Goal: Task Accomplishment & Management: Use online tool/utility

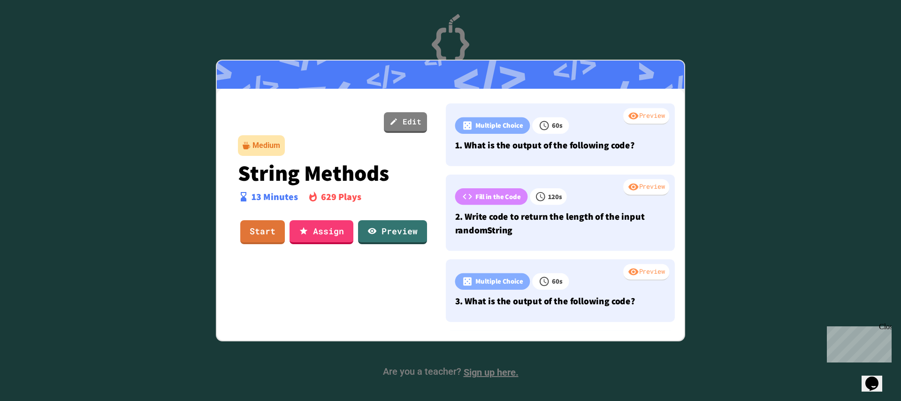
click at [254, 142] on div "Medium" at bounding box center [266, 145] width 28 height 11
click at [405, 115] on link "Edit" at bounding box center [406, 122] width 44 height 22
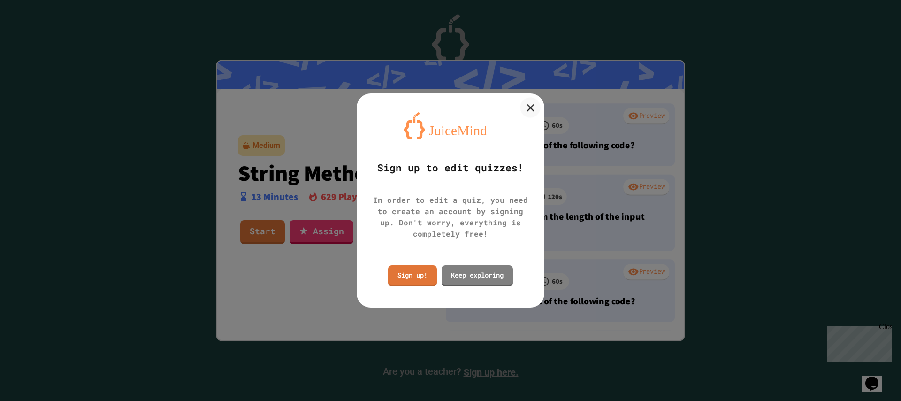
click at [525, 110] on icon at bounding box center [530, 107] width 13 height 13
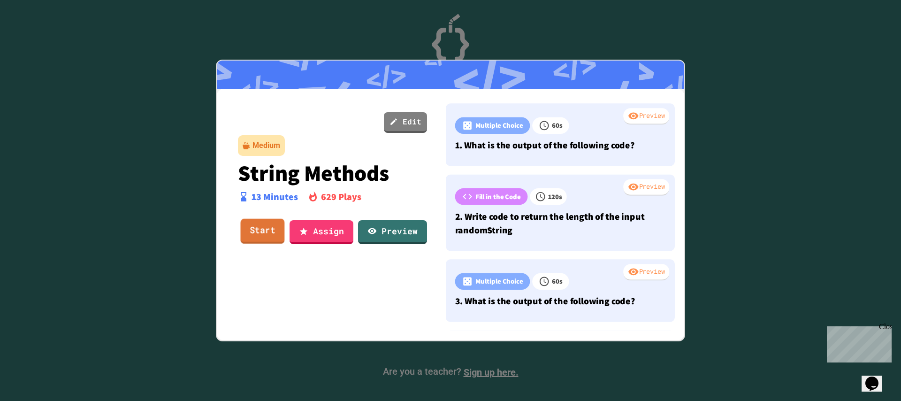
click at [260, 233] on link "Start" at bounding box center [262, 230] width 44 height 25
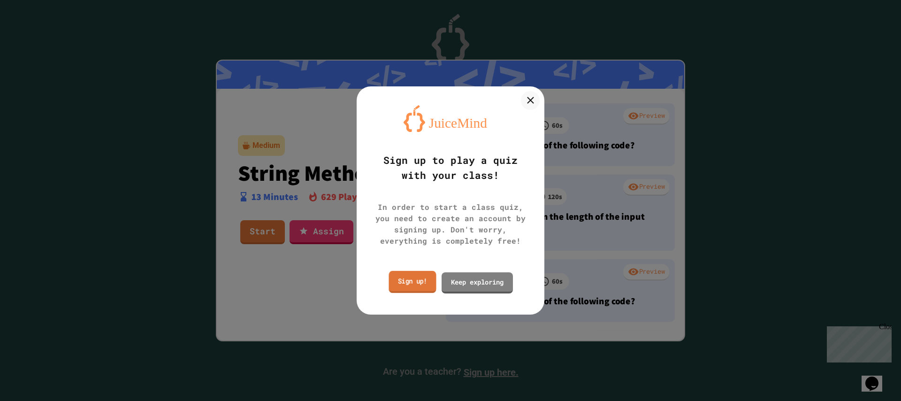
click at [409, 282] on link "Sign up!" at bounding box center [411, 282] width 47 height 22
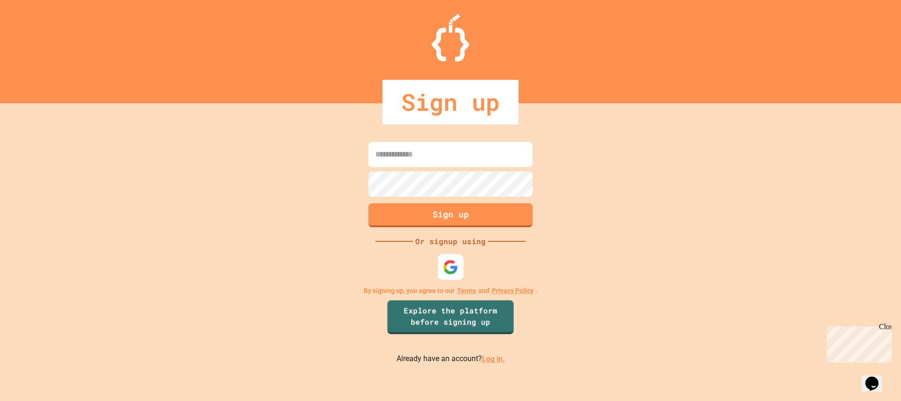
click at [445, 269] on img at bounding box center [450, 266] width 15 height 15
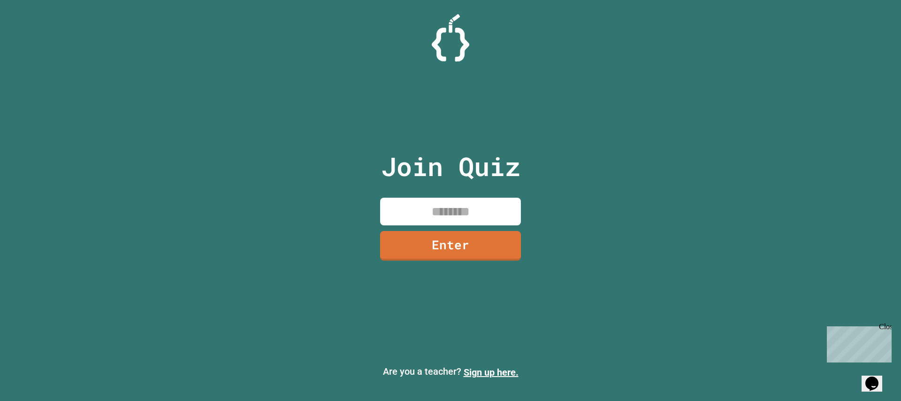
click at [456, 227] on div "Join Quiz Enter" at bounding box center [451, 200] width 158 height 354
click at [452, 218] on input at bounding box center [450, 211] width 141 height 28
paste input "********"
type input "********"
click at [463, 244] on link "Enter" at bounding box center [450, 244] width 137 height 31
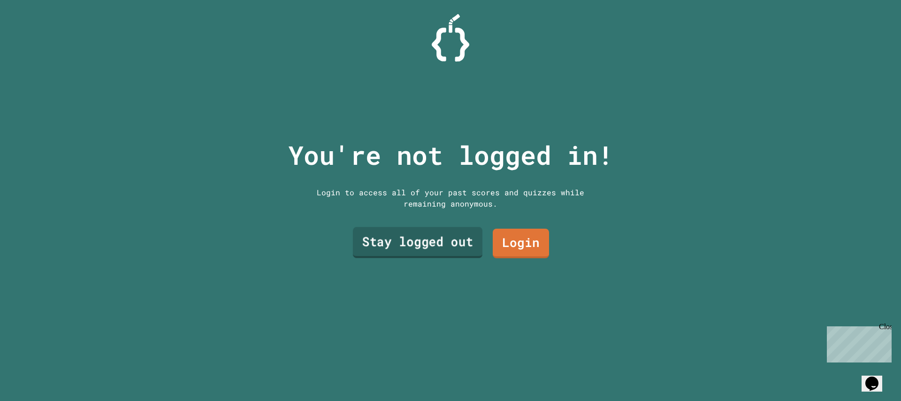
click at [443, 236] on link "Stay logged out" at bounding box center [417, 242] width 129 height 31
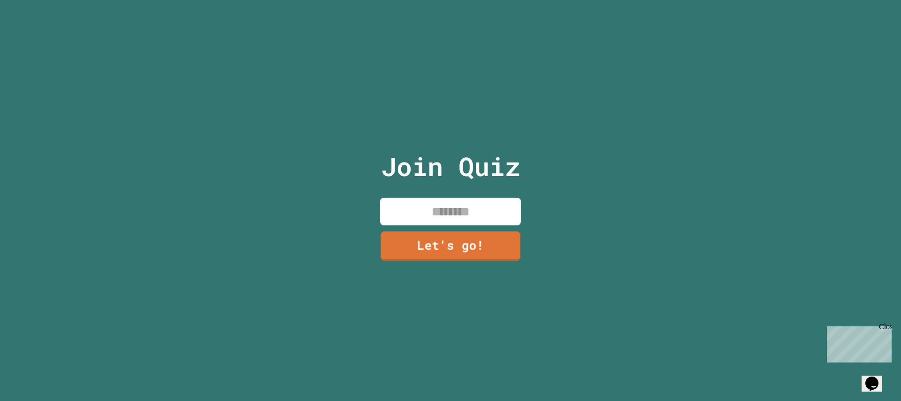
click at [439, 222] on input at bounding box center [450, 211] width 141 height 28
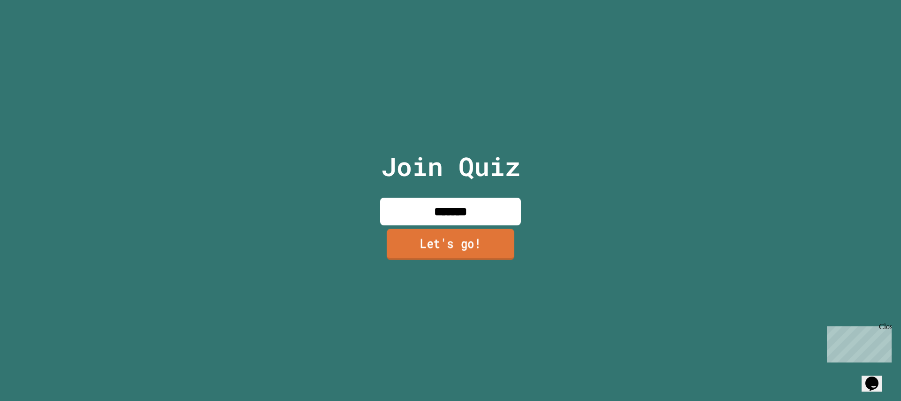
type input "*******"
click at [439, 257] on link "Let's go!" at bounding box center [451, 244] width 128 height 31
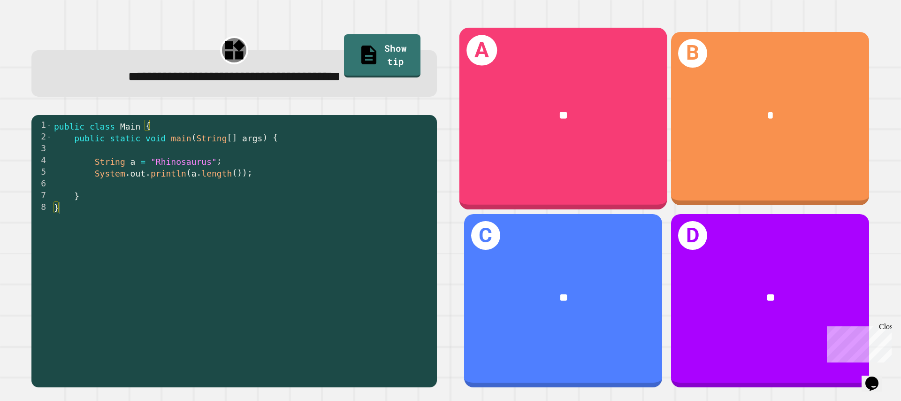
click at [509, 125] on div "**" at bounding box center [563, 115] width 208 height 63
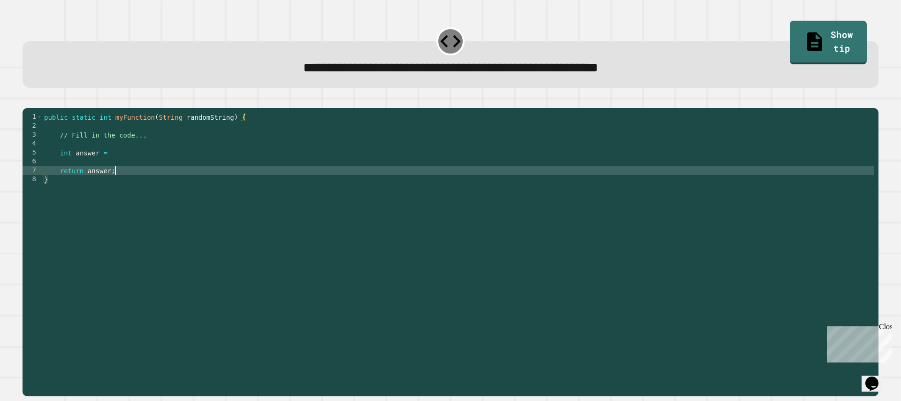
click at [217, 188] on div "public static int myFunction ( String randomString ) { // Fill in the code... i…" at bounding box center [457, 251] width 831 height 276
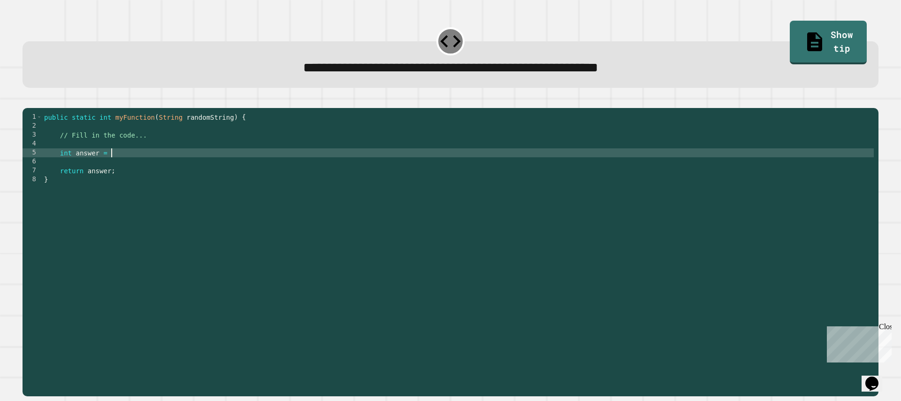
click at [175, 169] on div "public static int myFunction ( String randomString ) { // Fill in the code... i…" at bounding box center [457, 251] width 831 height 276
click at [805, 40] on link "Show tip" at bounding box center [827, 41] width 69 height 46
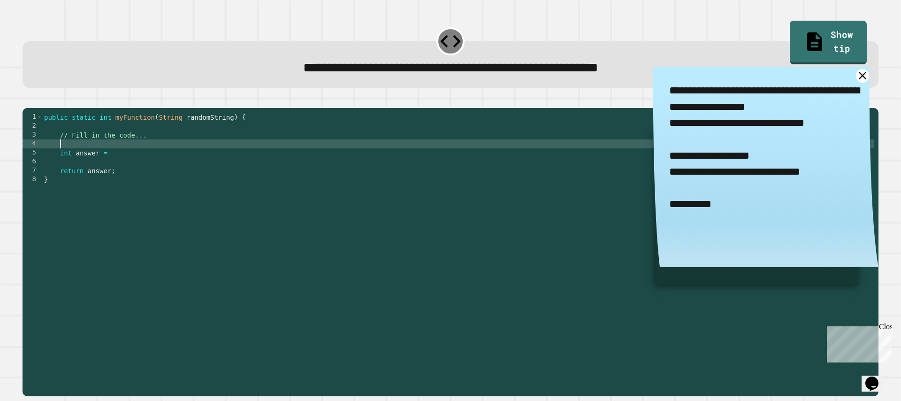
click at [305, 161] on div "public static int myFunction ( String randomString ) { // Fill in the code... i…" at bounding box center [457, 251] width 831 height 276
click at [288, 169] on div "public static int myFunction ( String randomString ) { // Fill in the code... i…" at bounding box center [457, 251] width 831 height 276
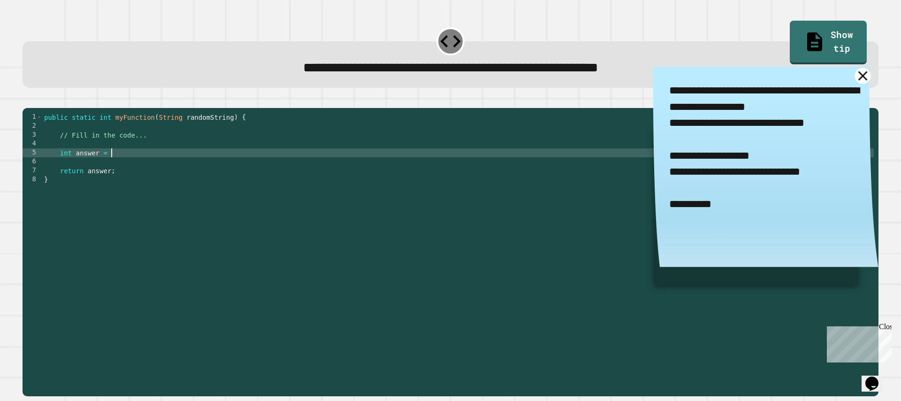
click at [865, 81] on icon at bounding box center [862, 76] width 16 height 16
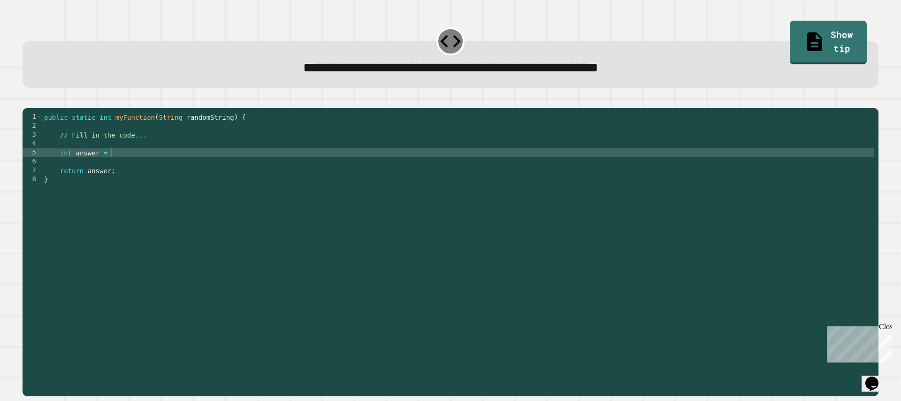
click at [342, 162] on div "public static int myFunction ( String randomString ) { // Fill in the code... i…" at bounding box center [457, 251] width 831 height 276
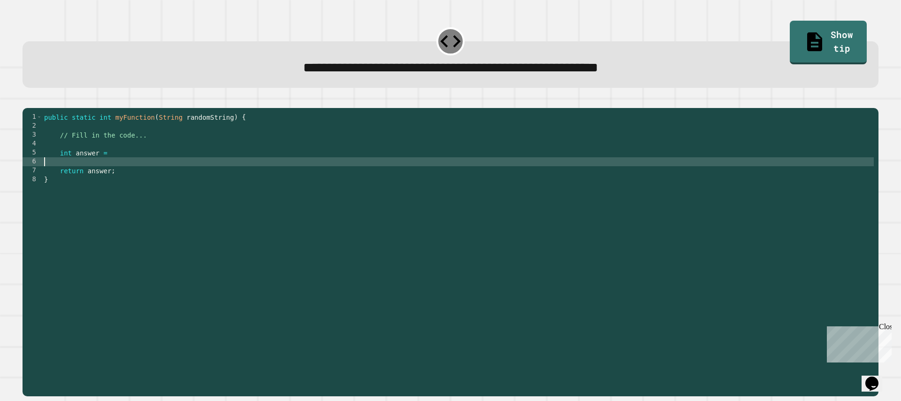
click at [327, 171] on div "public static int myFunction ( String randomString ) { // Fill in the code... i…" at bounding box center [457, 251] width 831 height 276
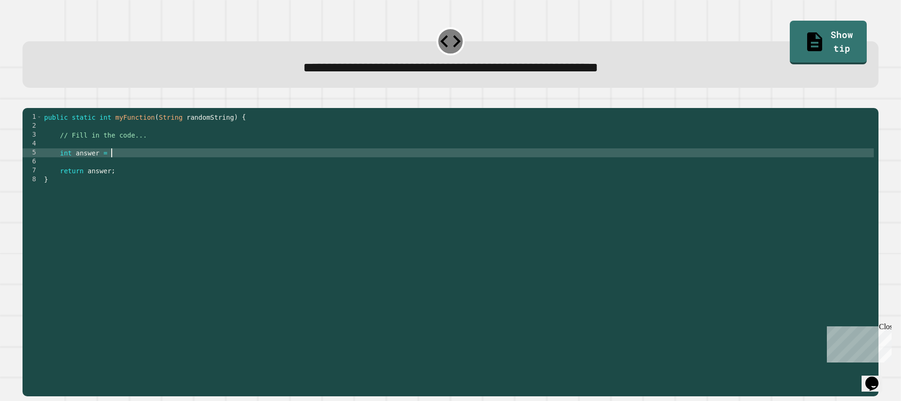
click at [332, 164] on div "public static int myFunction ( String randomString ) { // Fill in the code... i…" at bounding box center [457, 251] width 831 height 276
type textarea "**********"
click at [27, 100] on icon "button" at bounding box center [27, 100] width 0 height 0
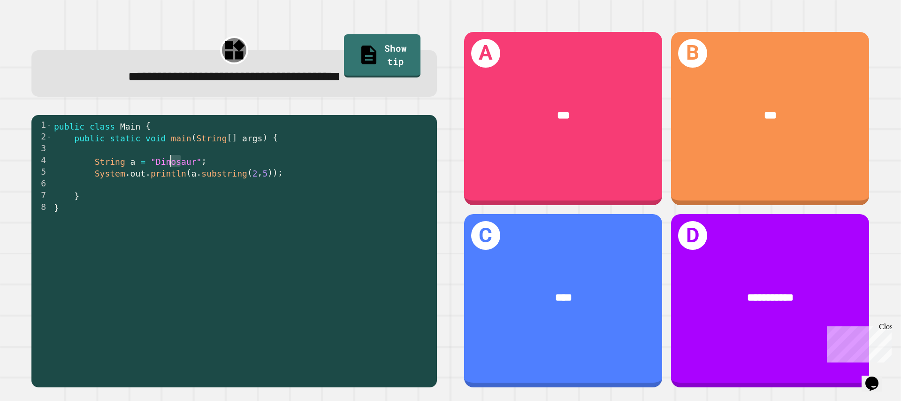
drag, startPoint x: 180, startPoint y: 164, endPoint x: 169, endPoint y: 165, distance: 11.3
click at [168, 164] on div "public class Main { public static void main ( String [ ] args ) { String a = "D…" at bounding box center [242, 255] width 380 height 270
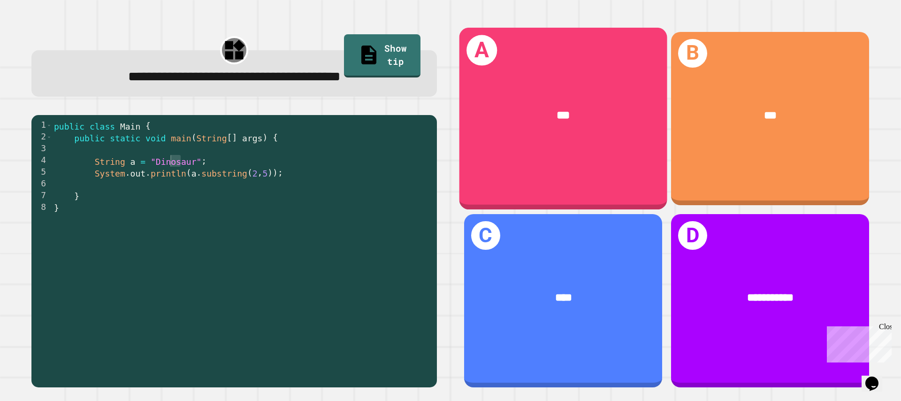
click at [505, 126] on div "***" at bounding box center [563, 115] width 208 height 63
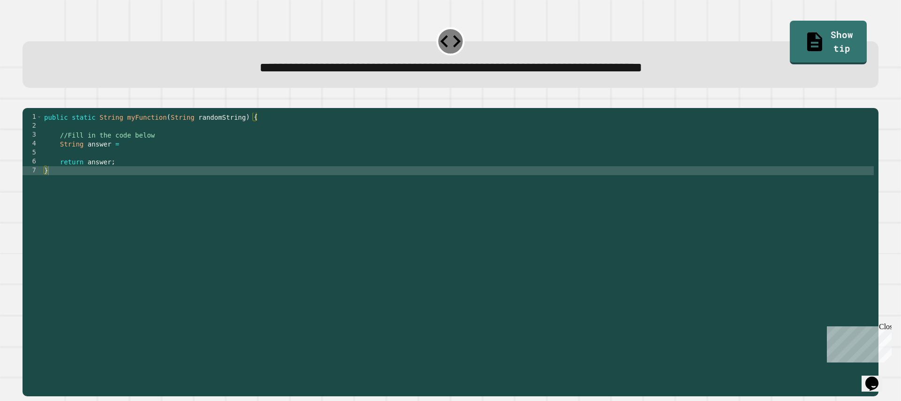
click at [255, 183] on div "public static String myFunction ( String randomString ) { //Fill in the code be…" at bounding box center [457, 251] width 831 height 276
click at [171, 174] on div "public static String myFunction ( String randomString ) { //Fill in the code be…" at bounding box center [457, 251] width 831 height 276
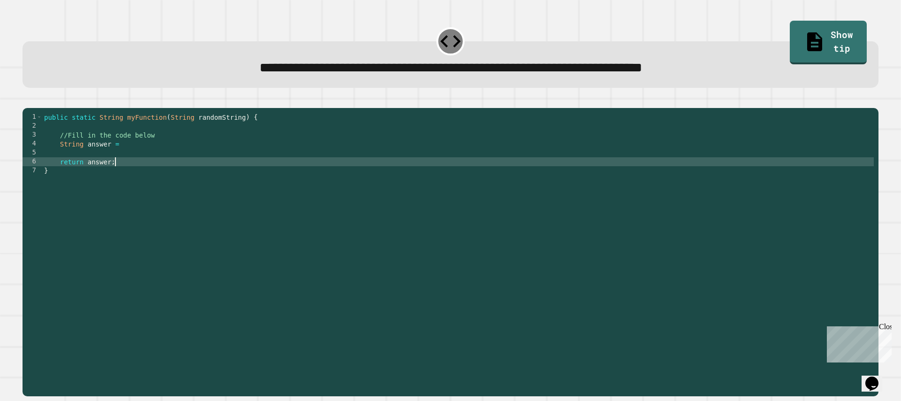
click at [182, 159] on div "public static String myFunction ( String randomString ) { //Fill in the code be…" at bounding box center [457, 251] width 831 height 276
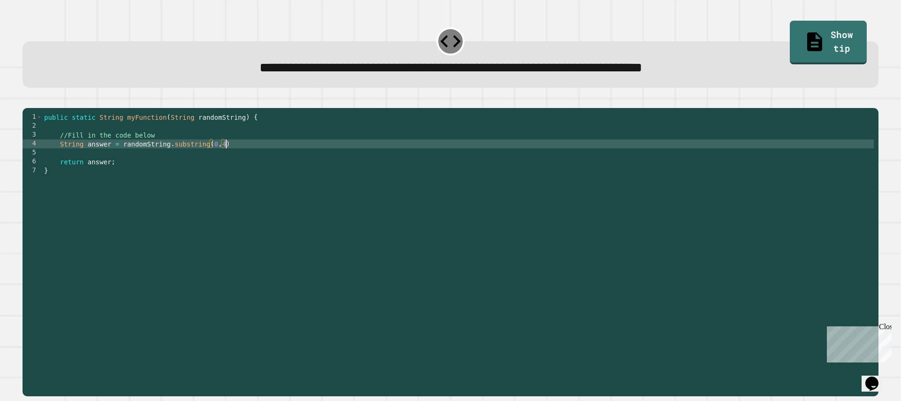
scroll to position [0, 13]
click at [27, 100] on button "button" at bounding box center [27, 100] width 0 height 0
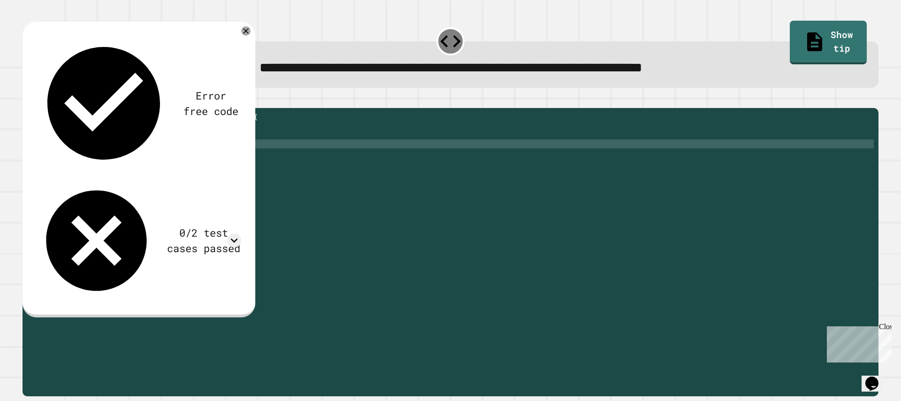
click at [217, 154] on div "public static String myFunction ( String randomString ) { //Fill in the code be…" at bounding box center [457, 251] width 831 height 276
click at [181, 162] on div "public static String myFunction ( String randomString ) { //Fill in the code be…" at bounding box center [457, 251] width 831 height 276
click at [221, 159] on div "public static String myFunction ( String randomString ) { //Fill in the code be…" at bounding box center [457, 251] width 831 height 276
click at [226, 157] on div "public static String myFunction ( String randomString ) { //Fill in the code be…" at bounding box center [457, 251] width 831 height 276
type textarea "**********"
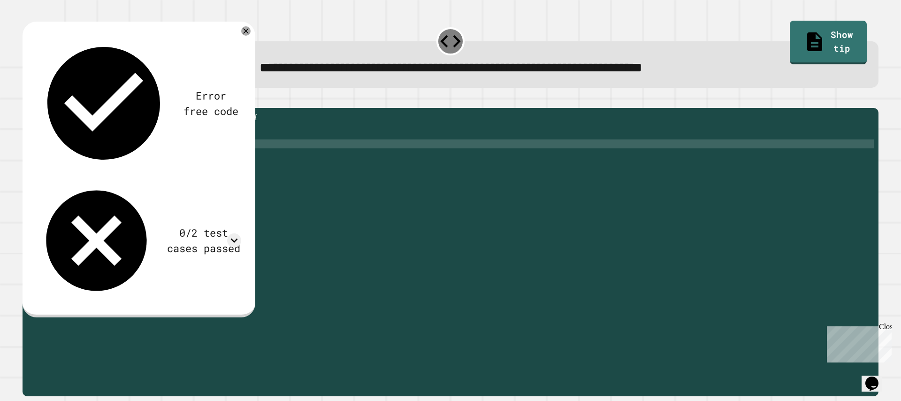
click at [48, 104] on div at bounding box center [451, 102] width 856 height 11
click at [27, 100] on icon "button" at bounding box center [27, 100] width 0 height 0
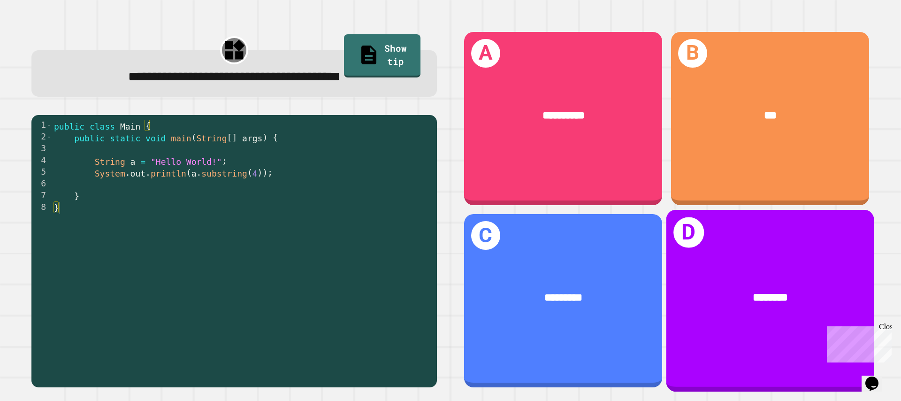
click at [801, 323] on div "********" at bounding box center [770, 297] width 208 height 63
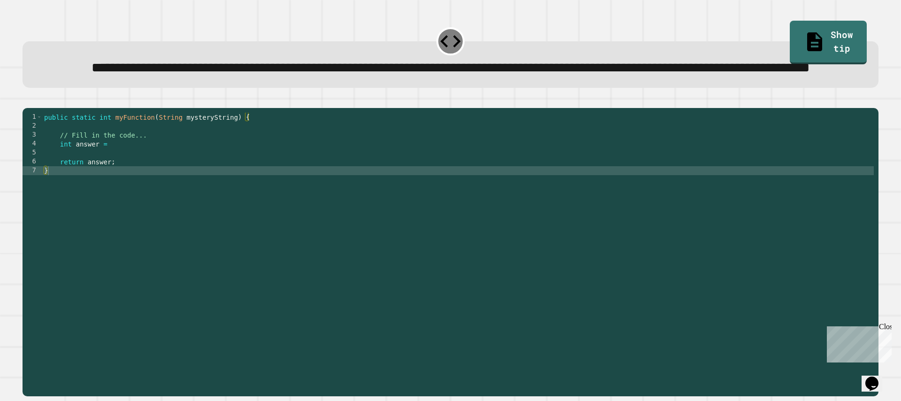
click at [141, 175] on div "public static int myFunction ( String mysteryString ) { // Fill in the code... …" at bounding box center [457, 238] width 831 height 250
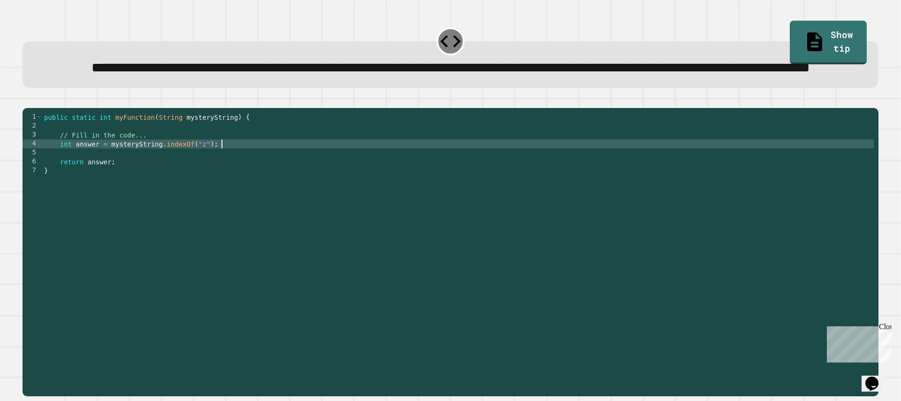
scroll to position [0, 12]
type textarea "**********"
click at [27, 100] on icon "button" at bounding box center [27, 100] width 0 height 0
